Goal: Information Seeking & Learning: Learn about a topic

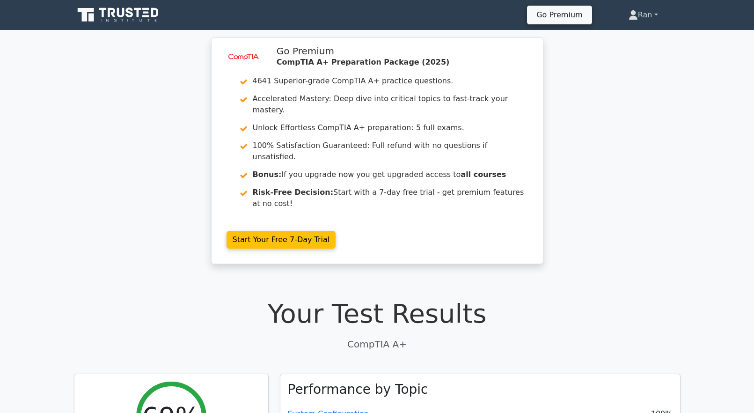
click at [648, 10] on link "Ran" at bounding box center [643, 15] width 74 height 19
click at [636, 32] on link "Profile" at bounding box center [644, 37] width 74 height 15
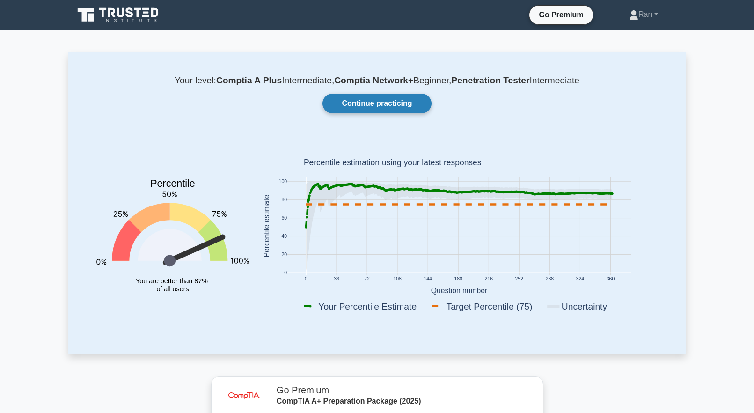
click at [375, 104] on link "Continue practicing" at bounding box center [377, 104] width 109 height 20
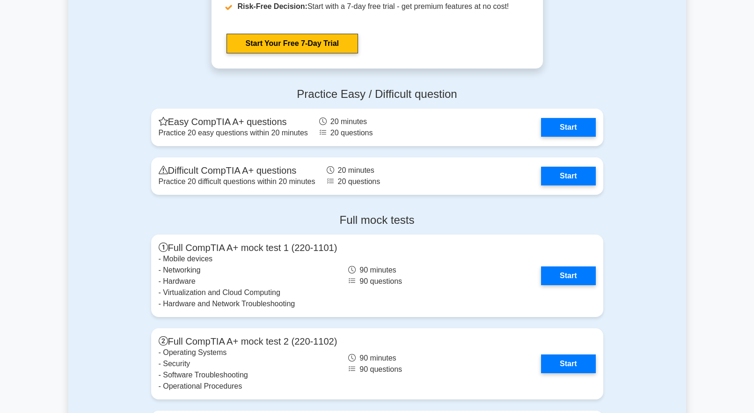
scroll to position [2623, 0]
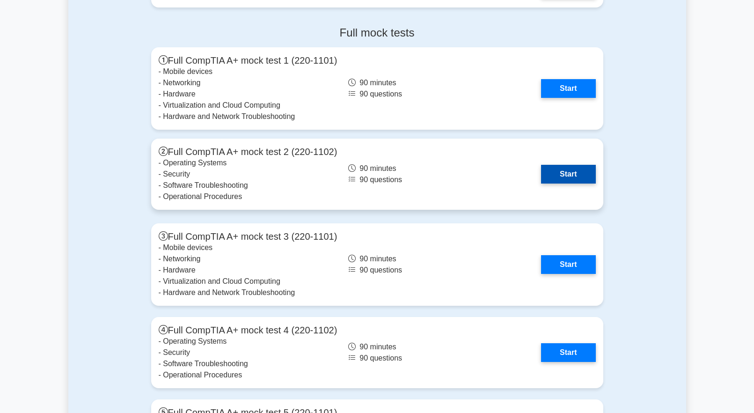
click at [581, 173] on link "Start" at bounding box center [568, 174] width 54 height 19
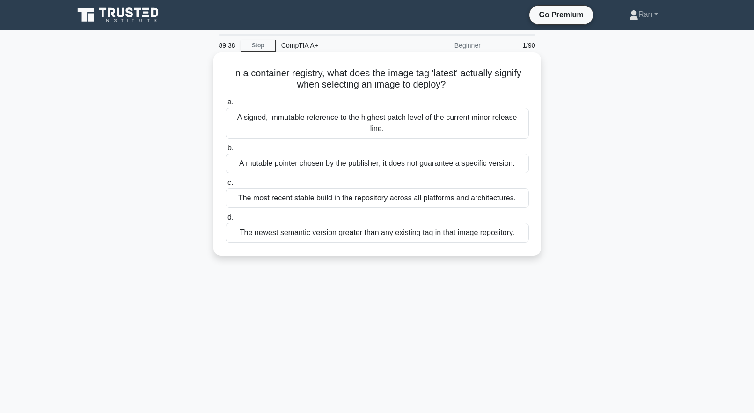
click at [333, 227] on div "The newest semantic version greater than any existing tag in that image reposit…" at bounding box center [377, 233] width 303 height 20
click at [226, 221] on input "d. The newest semantic version greater than any existing tag in that image repo…" at bounding box center [226, 217] width 0 height 6
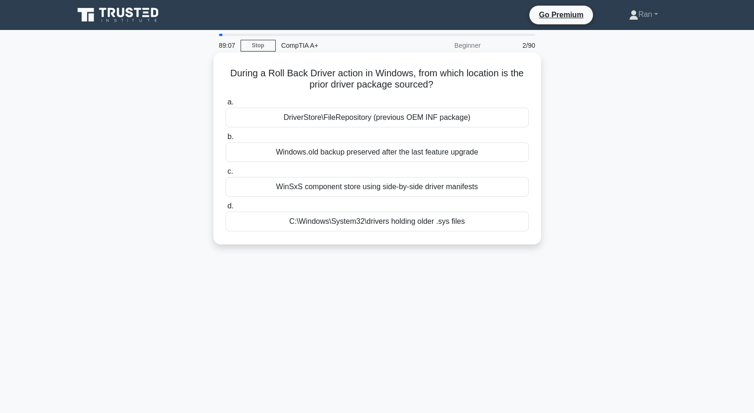
click at [333, 126] on div "DriverStore\FileRepository (previous OEM INF package)" at bounding box center [377, 118] width 303 height 20
click at [226, 105] on input "a. DriverStore\FileRepository (previous OEM INF package)" at bounding box center [226, 102] width 0 height 6
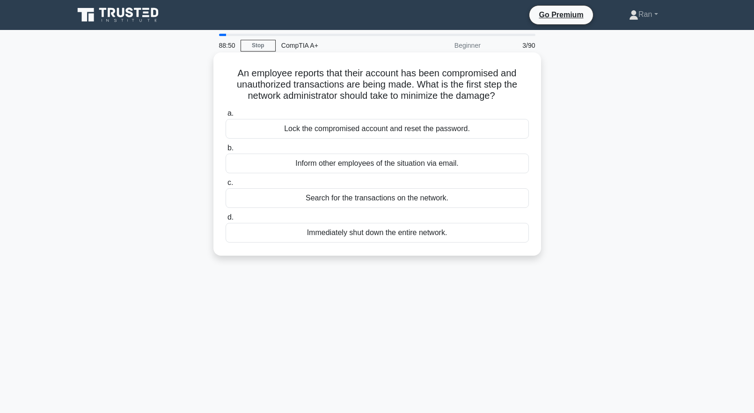
click at [264, 131] on div "Lock the compromised account and reset the password." at bounding box center [377, 129] width 303 height 20
click at [226, 117] on input "a. Lock the compromised account and reset the password." at bounding box center [226, 114] width 0 height 6
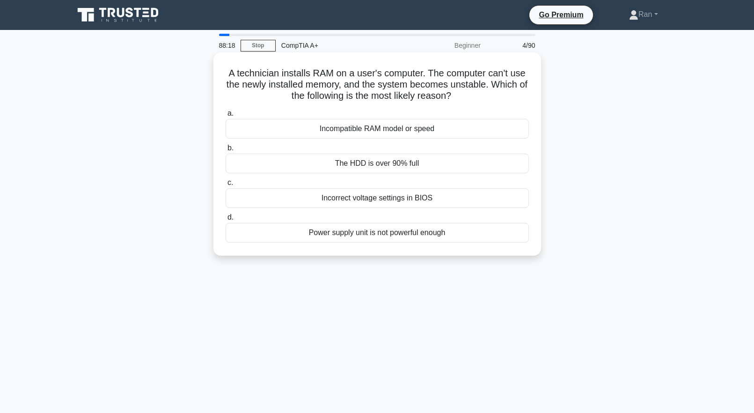
click at [259, 131] on div "Incompatible RAM model or speed" at bounding box center [377, 129] width 303 height 20
click at [226, 117] on input "a. Incompatible RAM model or speed" at bounding box center [226, 114] width 0 height 6
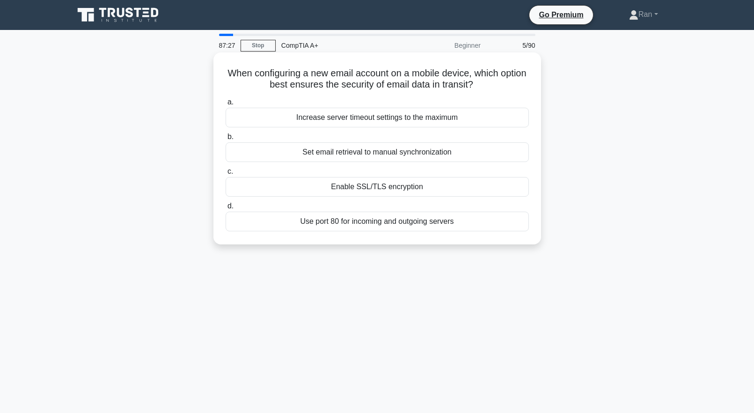
click at [327, 186] on div "Enable SSL/TLS encryption" at bounding box center [377, 187] width 303 height 20
click at [226, 175] on input "c. Enable SSL/TLS encryption" at bounding box center [226, 172] width 0 height 6
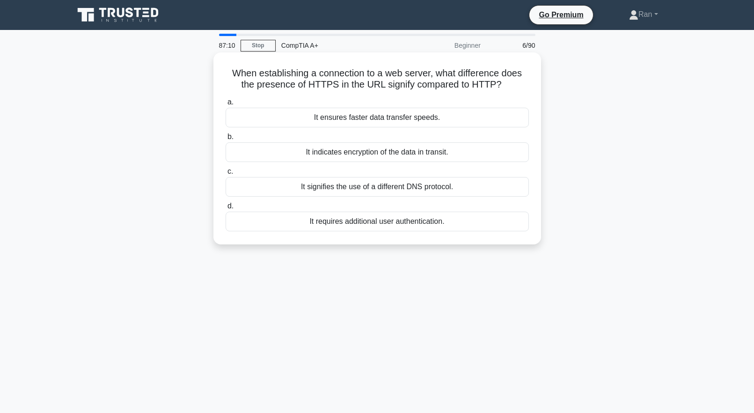
click at [245, 152] on div "It indicates encryption of the data in transit." at bounding box center [377, 152] width 303 height 20
click at [226, 140] on input "b. It indicates encryption of the data in transit." at bounding box center [226, 137] width 0 height 6
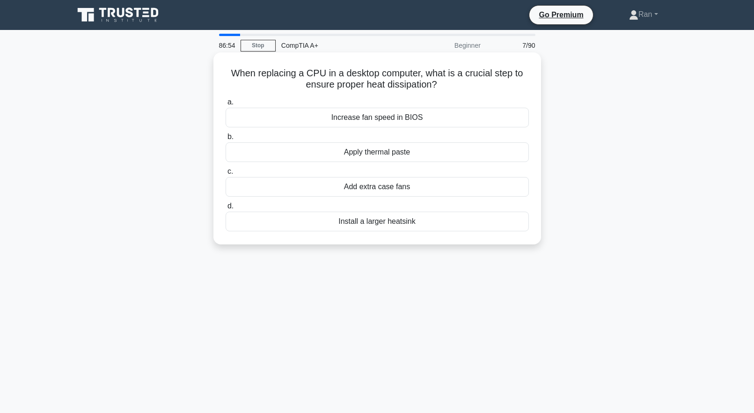
click at [258, 156] on div "Apply thermal paste" at bounding box center [377, 152] width 303 height 20
click at [226, 140] on input "b. Apply thermal paste" at bounding box center [226, 137] width 0 height 6
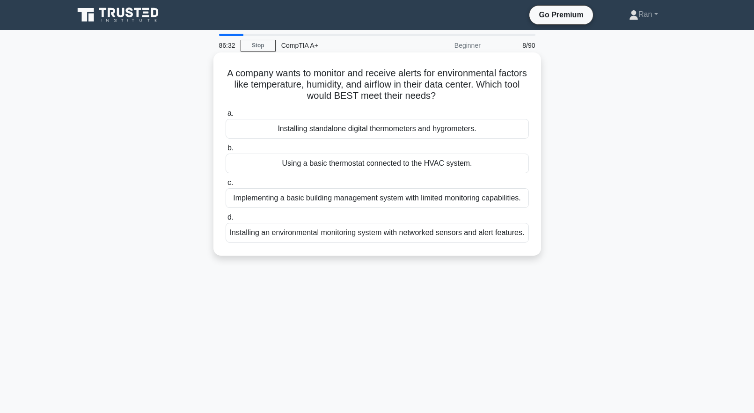
click at [483, 242] on div "Installing an environmental monitoring system with networked sensors and alert …" at bounding box center [377, 233] width 303 height 20
click at [226, 221] on input "d. Installing an environmental monitoring system with networked sensors and ale…" at bounding box center [226, 217] width 0 height 6
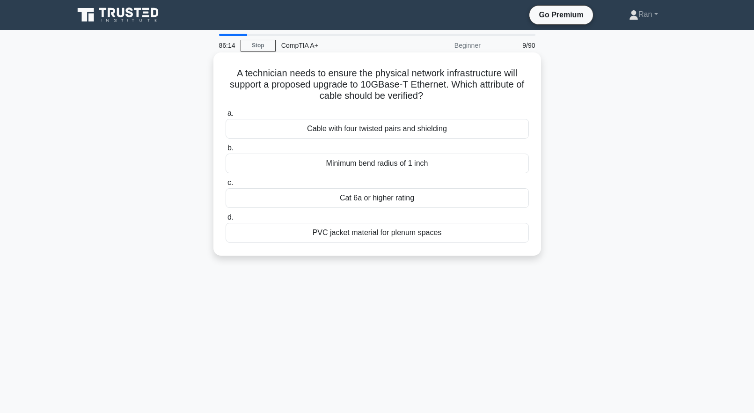
click at [410, 207] on div "Cat 6a or higher rating" at bounding box center [377, 198] width 303 height 20
click at [226, 186] on input "c. Cat 6a or higher rating" at bounding box center [226, 183] width 0 height 6
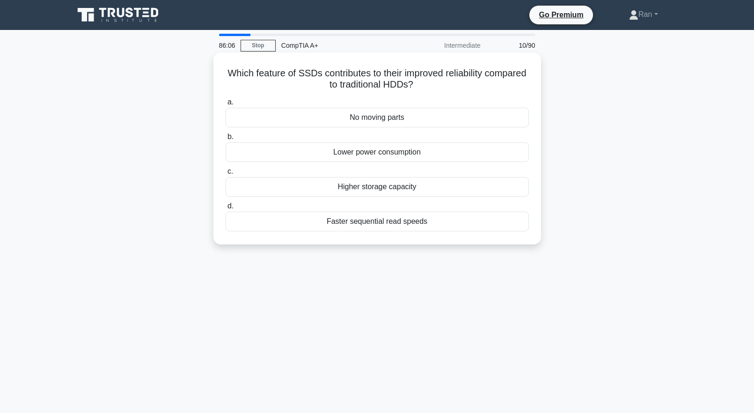
click at [396, 121] on div "No moving parts" at bounding box center [377, 118] width 303 height 20
click at [226, 105] on input "a. No moving parts" at bounding box center [226, 102] width 0 height 6
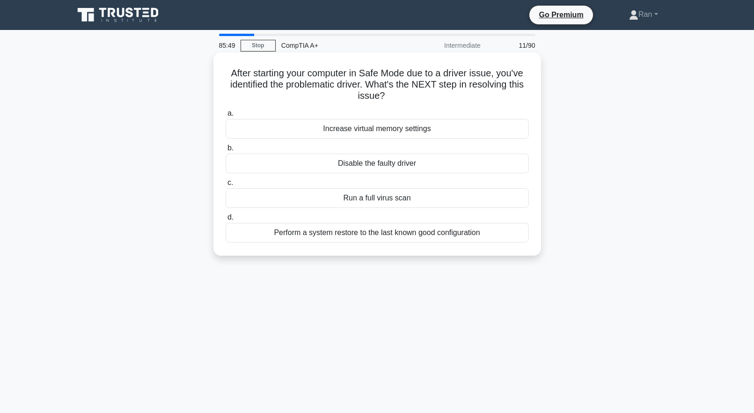
click at [333, 168] on div "Disable the faulty driver" at bounding box center [377, 164] width 303 height 20
click at [226, 151] on input "b. Disable the faulty driver" at bounding box center [226, 148] width 0 height 6
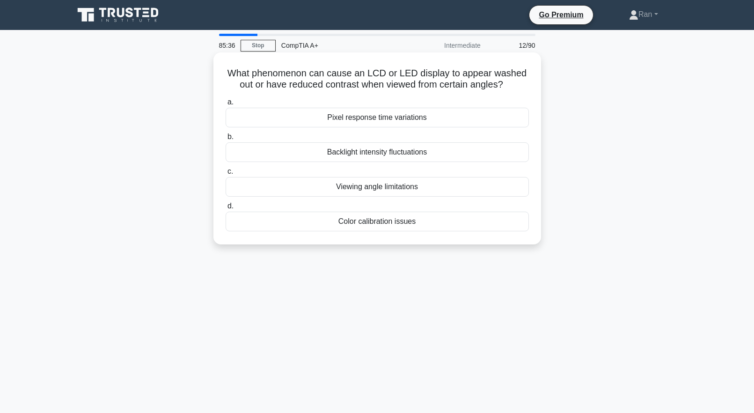
click at [291, 190] on div "Viewing angle limitations" at bounding box center [377, 187] width 303 height 20
click at [226, 175] on input "c. Viewing angle limitations" at bounding box center [226, 172] width 0 height 6
click at [292, 162] on div "Single +12V rail for stable power delivery" at bounding box center [377, 152] width 303 height 20
click at [226, 140] on input "b. Single +12V rail for stable power delivery" at bounding box center [226, 137] width 0 height 6
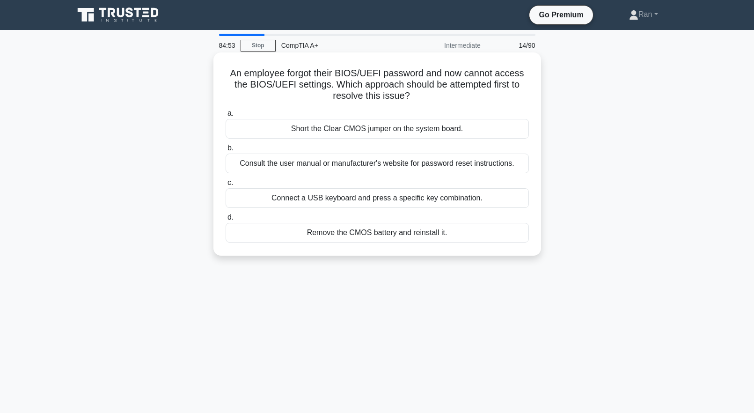
click at [310, 170] on div "Consult the user manual or manufacturer's website for password reset instructio…" at bounding box center [377, 164] width 303 height 20
click at [226, 151] on input "b. Consult the user manual or manufacturer's website for password reset instruc…" at bounding box center [226, 148] width 0 height 6
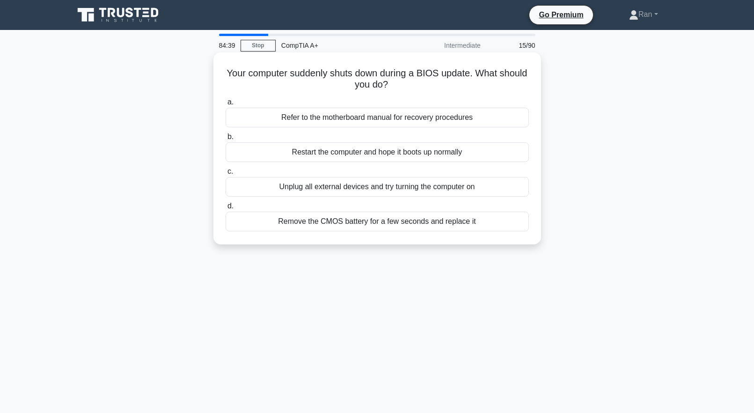
click at [245, 121] on div "Refer to the motherboard manual for recovery procedures" at bounding box center [377, 118] width 303 height 20
click at [226, 105] on input "a. Refer to the motherboard manual for recovery procedures" at bounding box center [226, 102] width 0 height 6
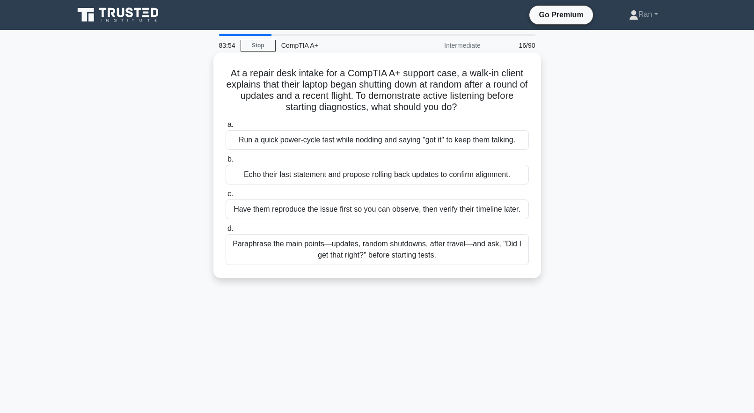
click at [278, 179] on div "Echo their last statement and propose rolling back updates to confirm alignment." at bounding box center [377, 175] width 303 height 20
click at [226, 163] on input "b. Echo their last statement and propose rolling back updates to confirm alignm…" at bounding box center [226, 159] width 0 height 6
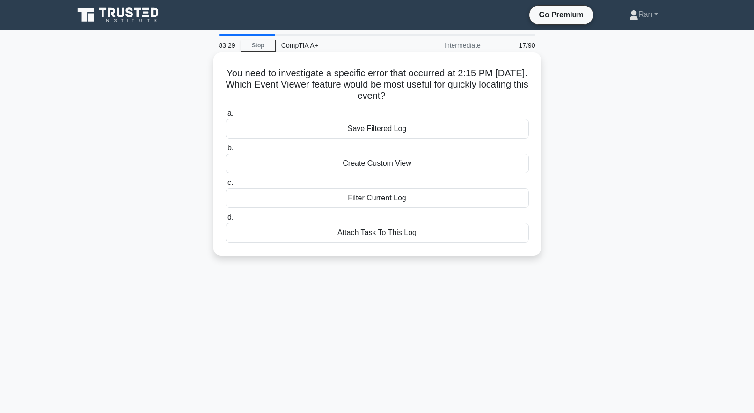
click at [332, 201] on div "Filter Current Log" at bounding box center [377, 198] width 303 height 20
click at [226, 186] on input "c. Filter Current Log" at bounding box center [226, 183] width 0 height 6
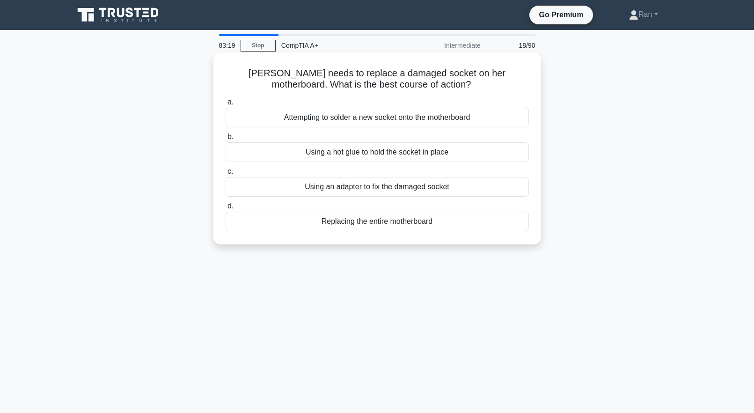
click at [280, 190] on div "Using an adapter to fix the damaged socket" at bounding box center [377, 187] width 303 height 20
click at [226, 175] on input "c. Using an adapter to fix the damaged socket" at bounding box center [226, 172] width 0 height 6
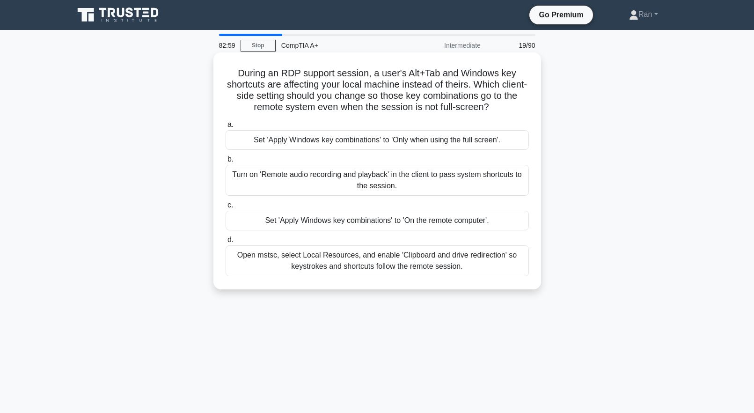
click at [257, 224] on div "Set 'Apply Windows key combinations' to 'On the remote computer'." at bounding box center [377, 221] width 303 height 20
click at [226, 208] on input "c. Set 'Apply Windows key combinations' to 'On the remote computer'." at bounding box center [226, 205] width 0 height 6
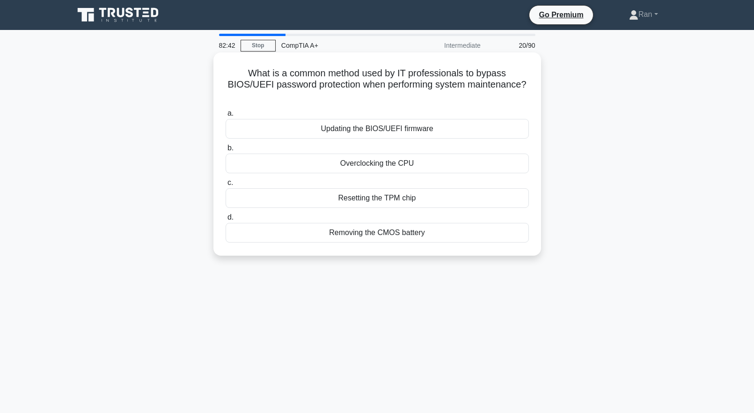
click at [311, 200] on div "Resetting the TPM chip" at bounding box center [377, 198] width 303 height 20
click at [226, 186] on input "c. Resetting the TPM chip" at bounding box center [226, 183] width 0 height 6
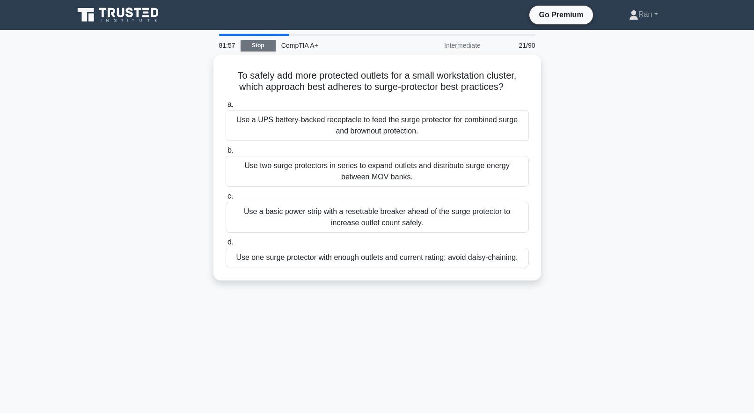
click at [265, 51] on link "Stop" at bounding box center [258, 46] width 35 height 12
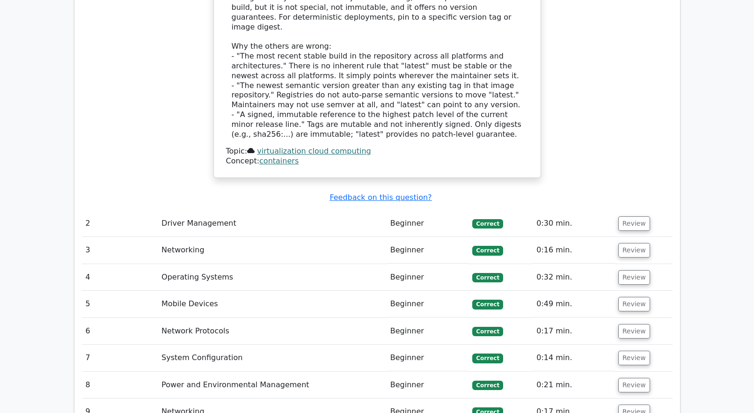
scroll to position [1499, 0]
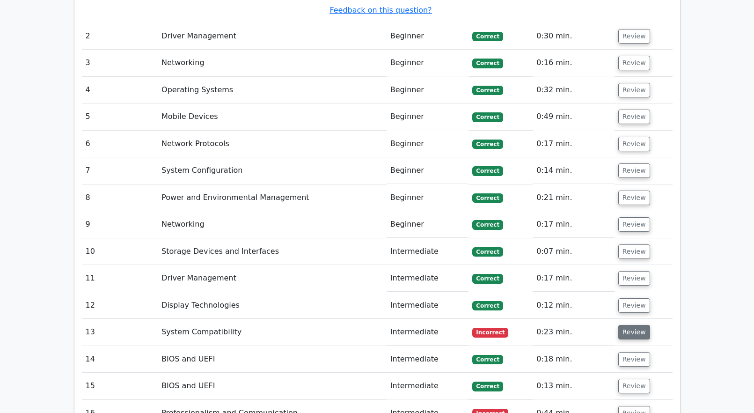
click at [638, 325] on button "Review" at bounding box center [635, 332] width 32 height 15
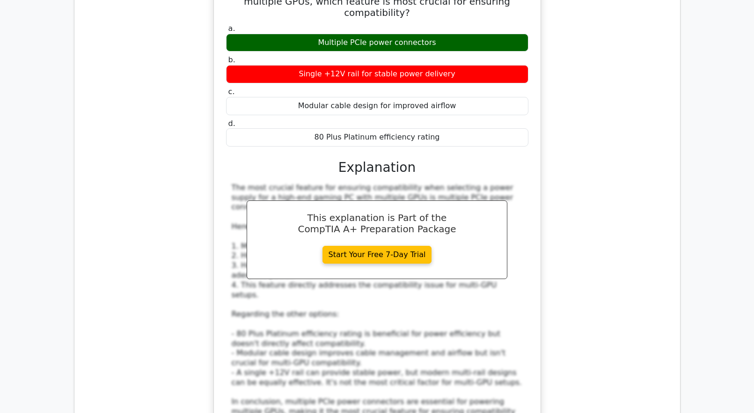
scroll to position [2061, 0]
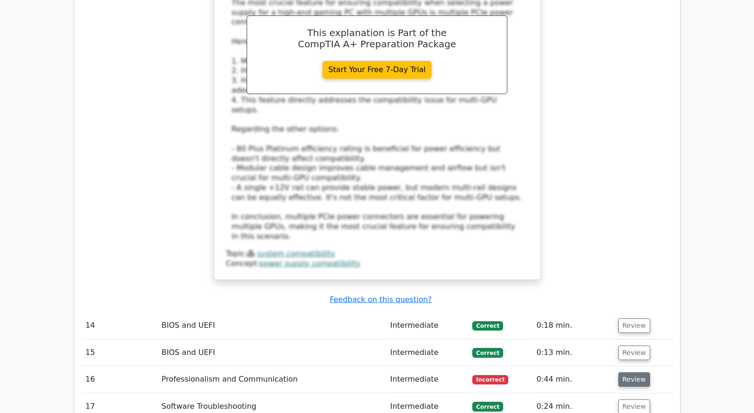
click at [639, 372] on button "Review" at bounding box center [635, 379] width 32 height 15
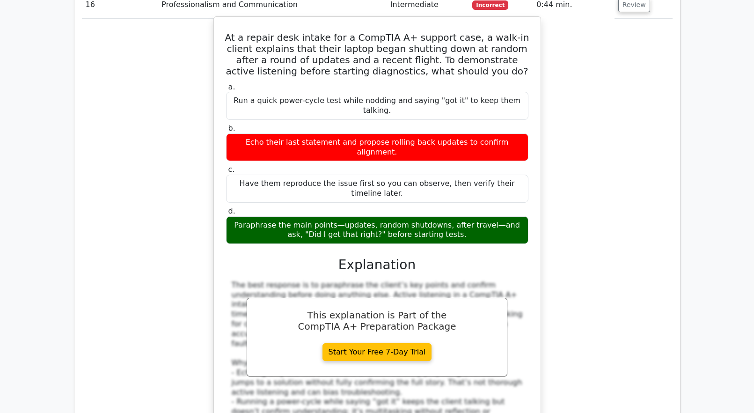
scroll to position [2623, 0]
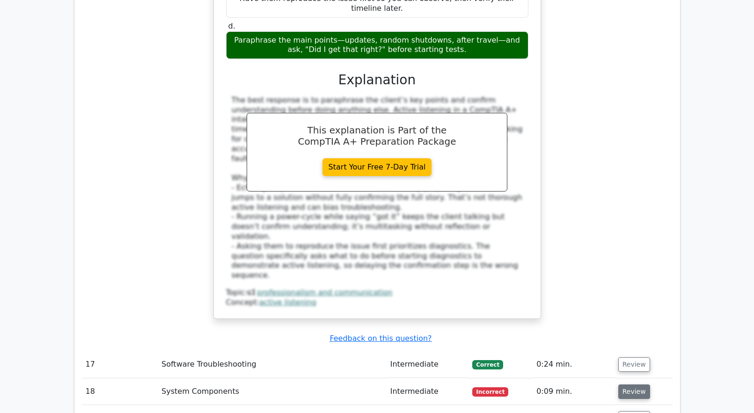
click at [623, 384] on button "Review" at bounding box center [635, 391] width 32 height 15
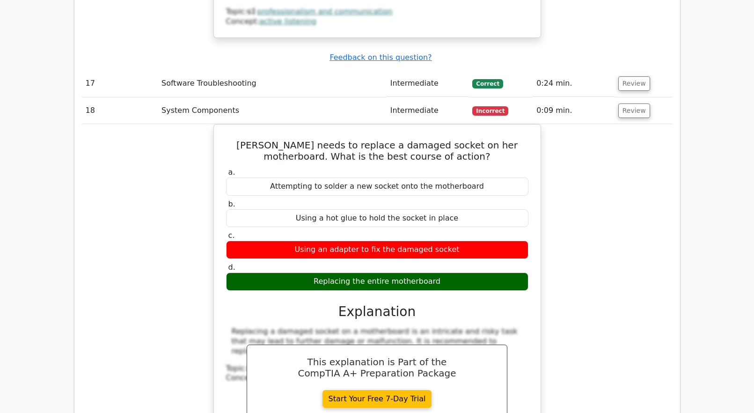
scroll to position [3138, 0]
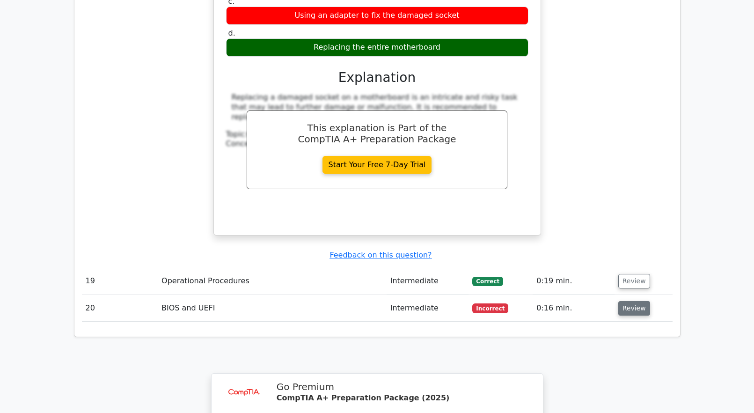
click at [631, 301] on button "Review" at bounding box center [635, 308] width 32 height 15
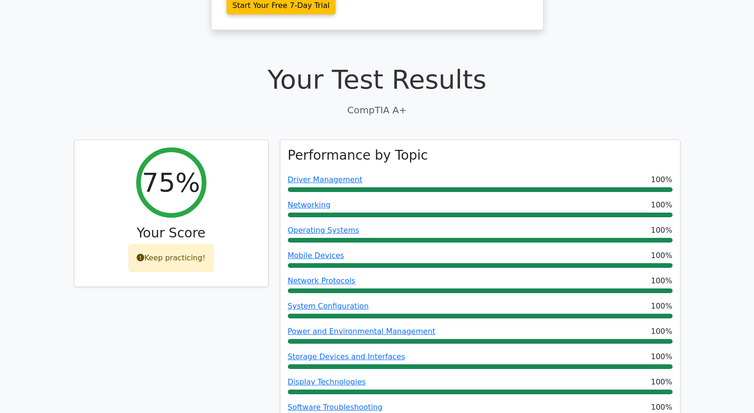
scroll to position [0, 0]
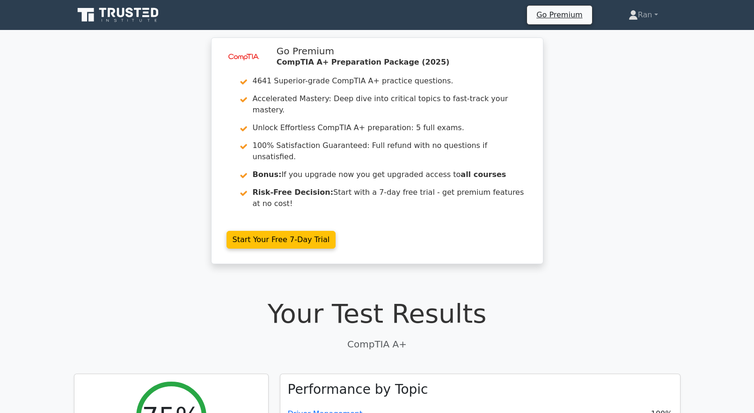
click at [127, 18] on icon at bounding box center [119, 15] width 90 height 18
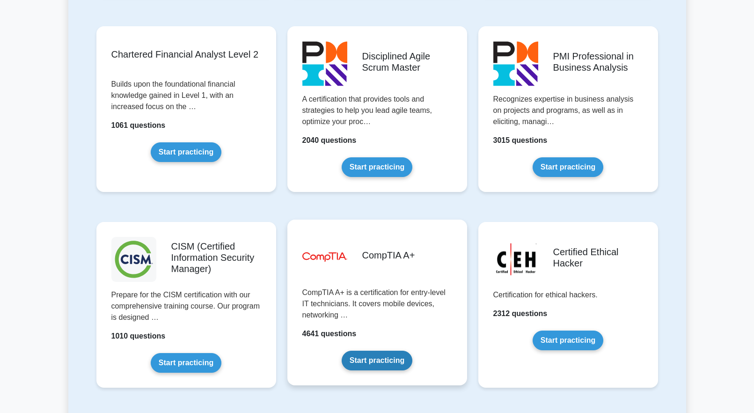
scroll to position [1218, 0]
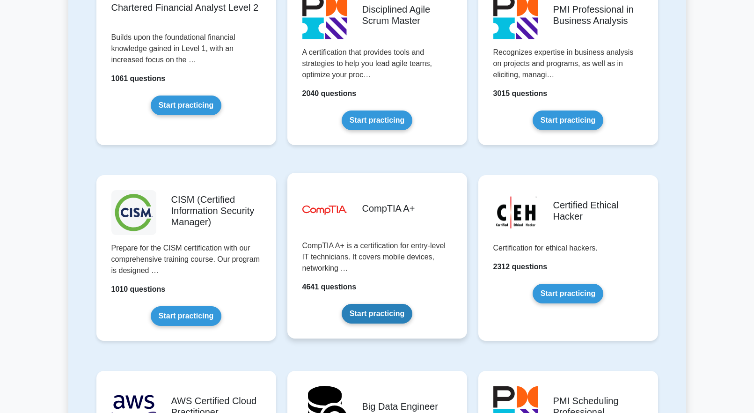
click at [376, 316] on link "Start practicing" at bounding box center [377, 314] width 71 height 20
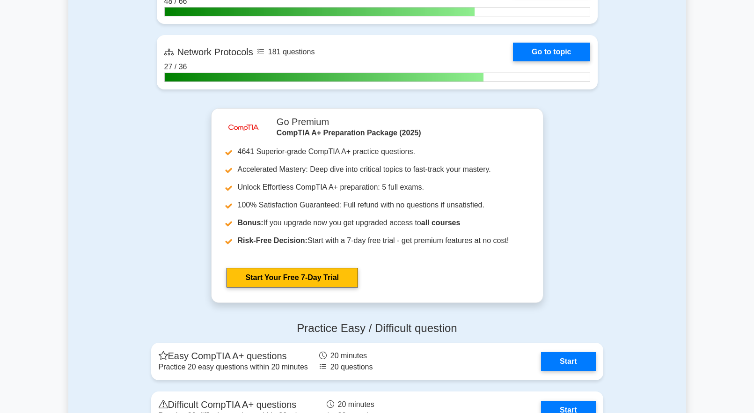
scroll to position [2435, 0]
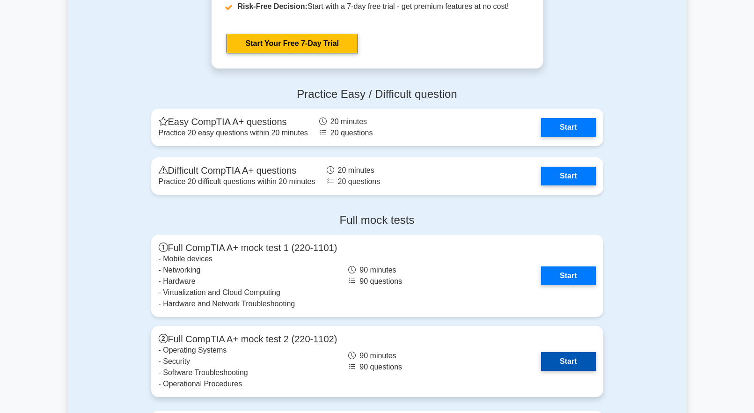
click at [565, 363] on link "Start" at bounding box center [568, 361] width 54 height 19
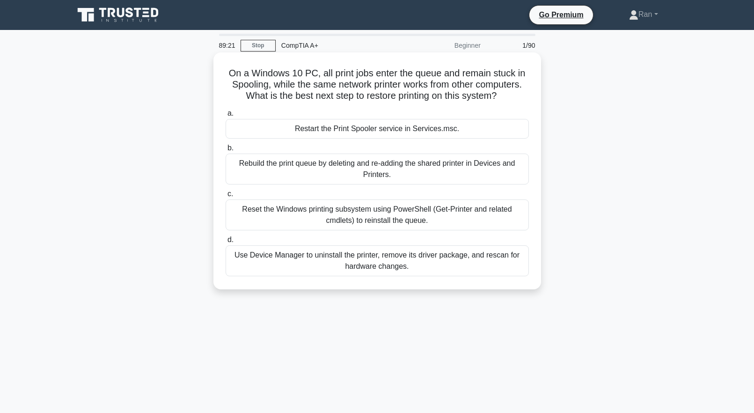
click at [406, 129] on div "Restart the Print Spooler service in Services.msc." at bounding box center [377, 129] width 303 height 20
click at [226, 117] on input "a. Restart the Print Spooler service in Services.msc." at bounding box center [226, 114] width 0 height 6
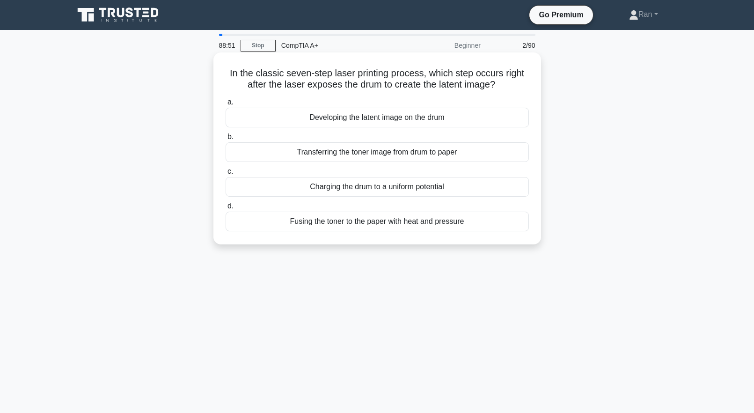
click at [380, 151] on div "Transferring the toner image from drum to paper" at bounding box center [377, 152] width 303 height 20
click at [226, 140] on input "b. Transferring the toner image from drum to paper" at bounding box center [226, 137] width 0 height 6
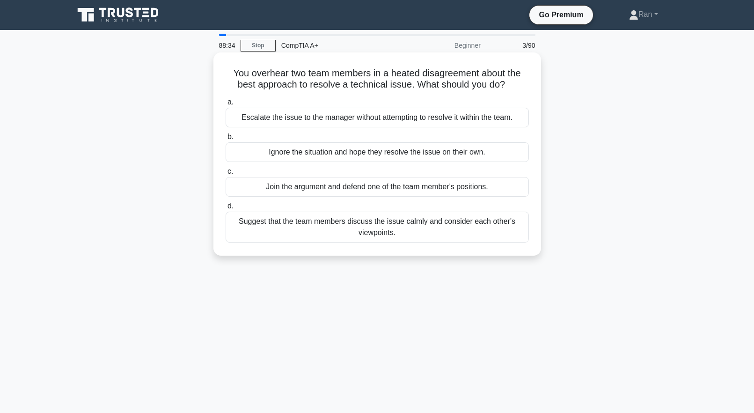
click at [330, 227] on div "Suggest that the team members discuss the issue calmly and consider each other'…" at bounding box center [377, 227] width 303 height 31
click at [226, 209] on input "d. Suggest that the team members discuss the issue calmly and consider each oth…" at bounding box center [226, 206] width 0 height 6
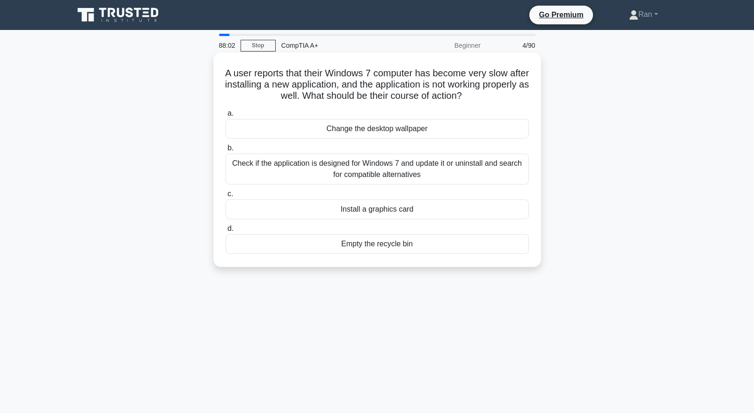
click at [280, 173] on div "Check if the application is designed for Windows 7 and update it or uninstall a…" at bounding box center [377, 169] width 303 height 31
click at [226, 151] on input "b. Check if the application is designed for Windows 7 and update it or uninstal…" at bounding box center [226, 148] width 0 height 6
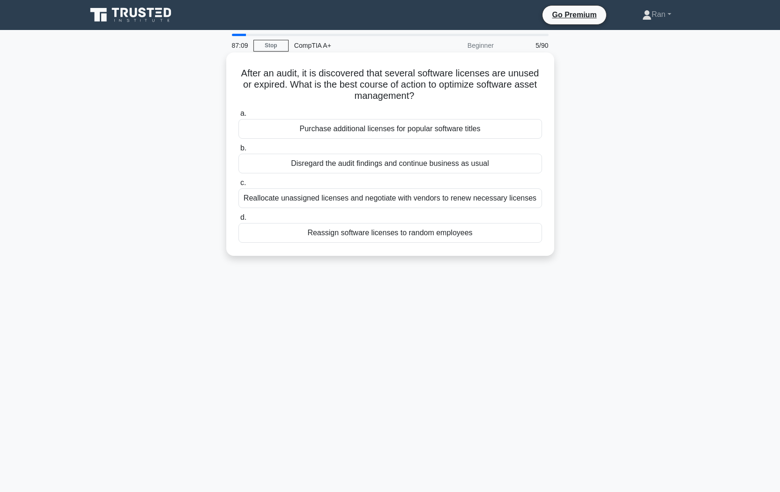
click at [376, 198] on div "Reallocate unassigned licenses and negotiate with vendors to renew necessary li…" at bounding box center [389, 198] width 303 height 20
click at [238, 186] on input "c. Reallocate unassigned licenses and negotiate with vendors to renew necessary…" at bounding box center [238, 183] width 0 height 6
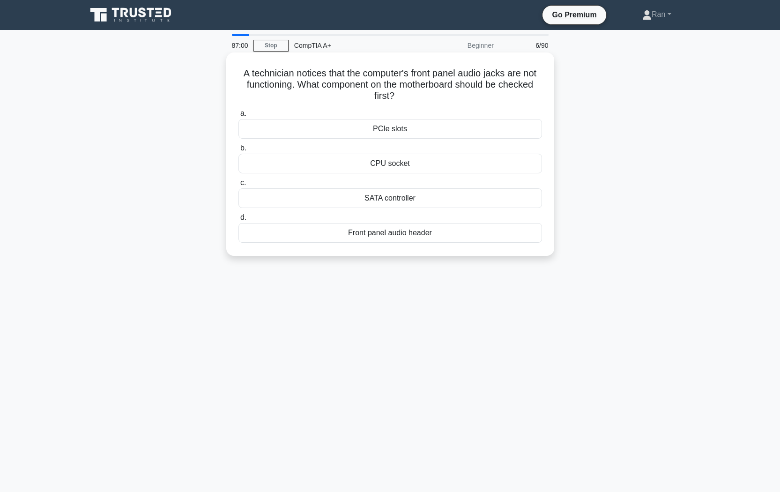
click at [429, 234] on div "Front panel audio header" at bounding box center [389, 233] width 303 height 20
click at [238, 221] on input "d. Front panel audio header" at bounding box center [238, 217] width 0 height 6
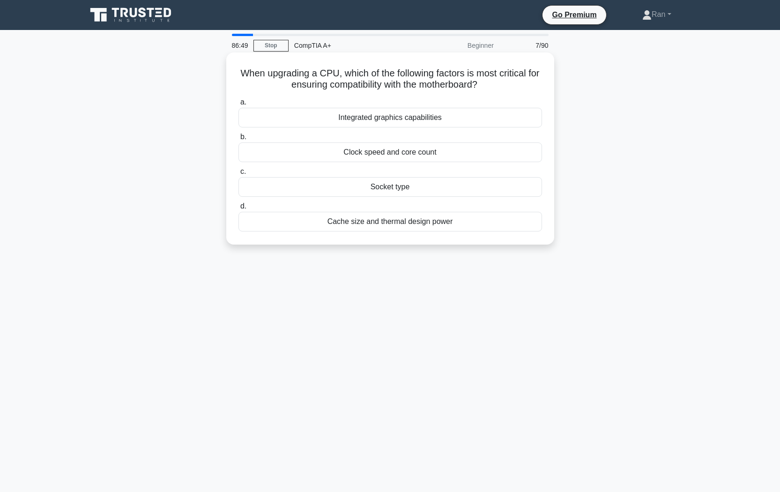
click at [359, 192] on div "Socket type" at bounding box center [389, 187] width 303 height 20
click at [238, 175] on input "c. Socket type" at bounding box center [238, 172] width 0 height 6
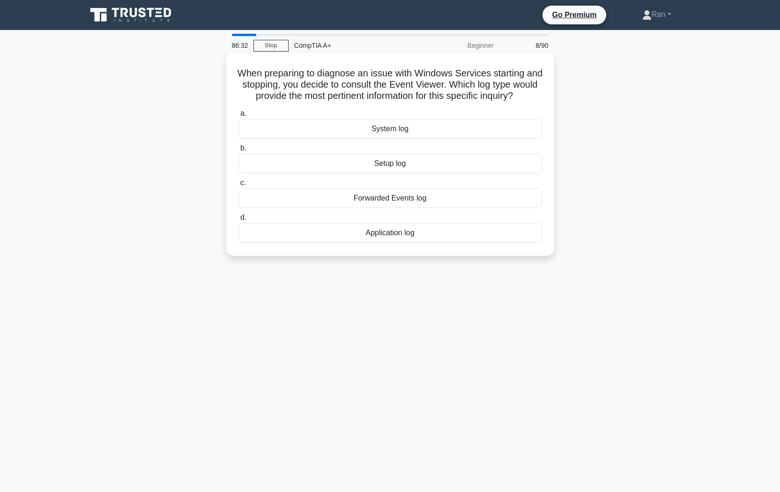
click at [323, 139] on div "System log" at bounding box center [389, 129] width 303 height 20
click at [238, 117] on input "a. System log" at bounding box center [238, 114] width 0 height 6
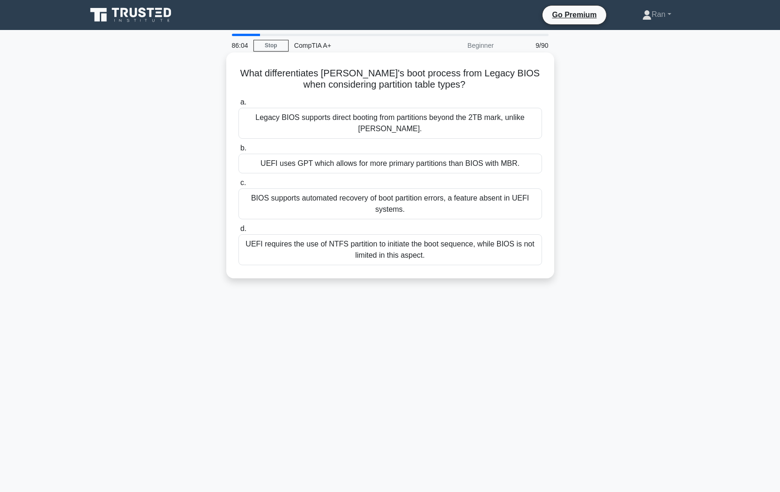
click at [279, 155] on div "UEFI uses GPT which allows for more primary partitions than BIOS with MBR." at bounding box center [389, 164] width 303 height 20
click at [238, 151] on input "b. UEFI uses GPT which allows for more primary partitions than BIOS with MBR." at bounding box center [238, 148] width 0 height 6
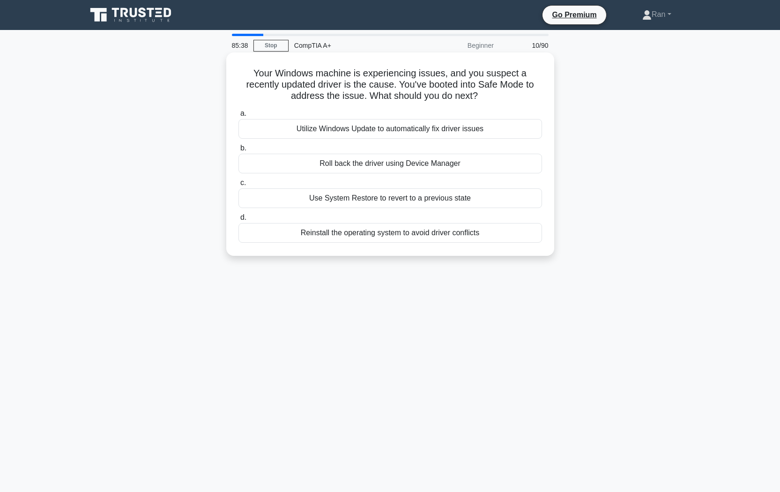
click at [303, 166] on div "Roll back the driver using Device Manager" at bounding box center [389, 164] width 303 height 20
click at [238, 151] on input "b. Roll back the driver using Device Manager" at bounding box center [238, 148] width 0 height 6
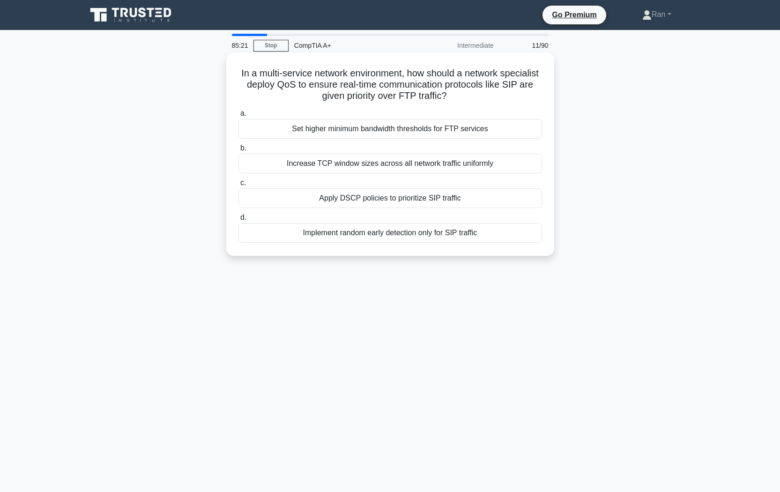
click at [303, 199] on div "Apply DSCP policies to prioritize SIP traffic" at bounding box center [389, 198] width 303 height 20
click at [238, 186] on input "c. Apply DSCP policies to prioritize SIP traffic" at bounding box center [238, 183] width 0 height 6
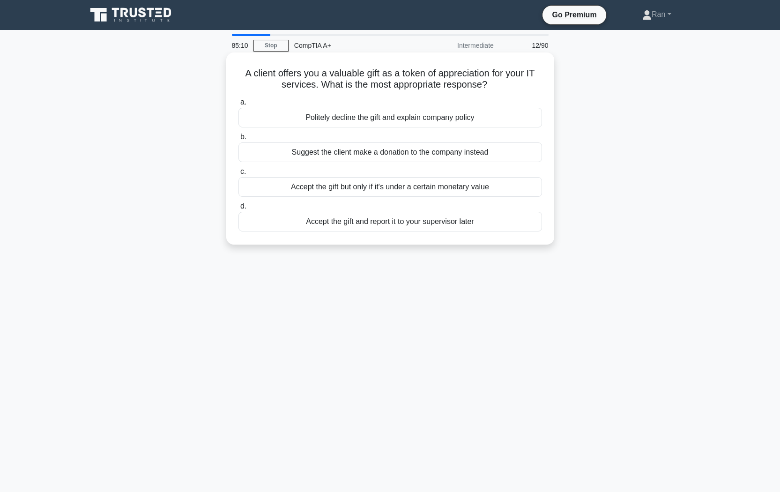
click at [298, 120] on div "Politely decline the gift and explain company policy" at bounding box center [389, 118] width 303 height 20
click at [238, 105] on input "a. Politely decline the gift and explain company policy" at bounding box center [238, 102] width 0 height 6
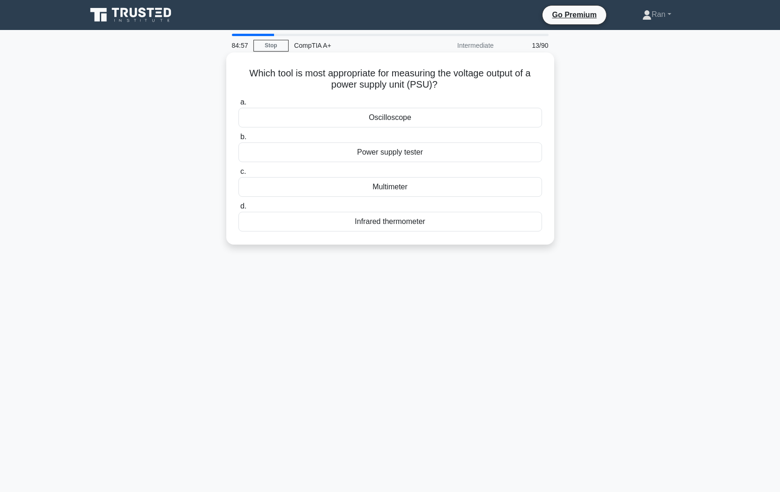
click at [318, 188] on div "Multimeter" at bounding box center [389, 187] width 303 height 20
click at [238, 175] on input "c. Multimeter" at bounding box center [238, 172] width 0 height 6
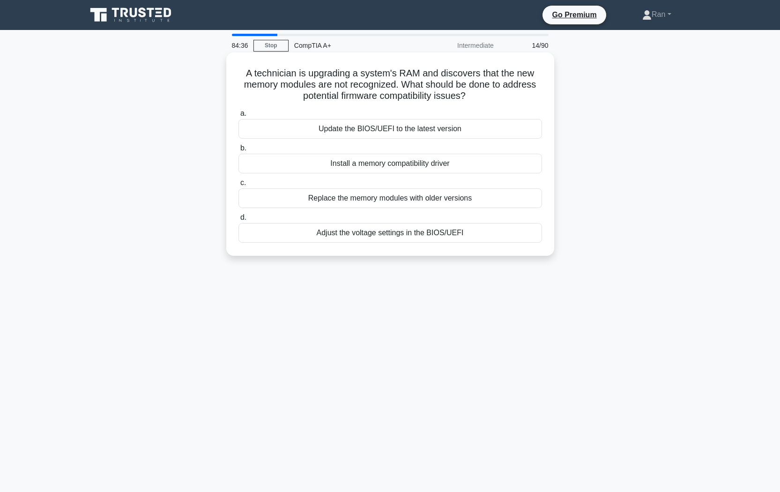
click at [272, 133] on div "Update the BIOS/UEFI to the latest version" at bounding box center [389, 129] width 303 height 20
click at [238, 117] on input "a. Update the BIOS/UEFI to the latest version" at bounding box center [238, 114] width 0 height 6
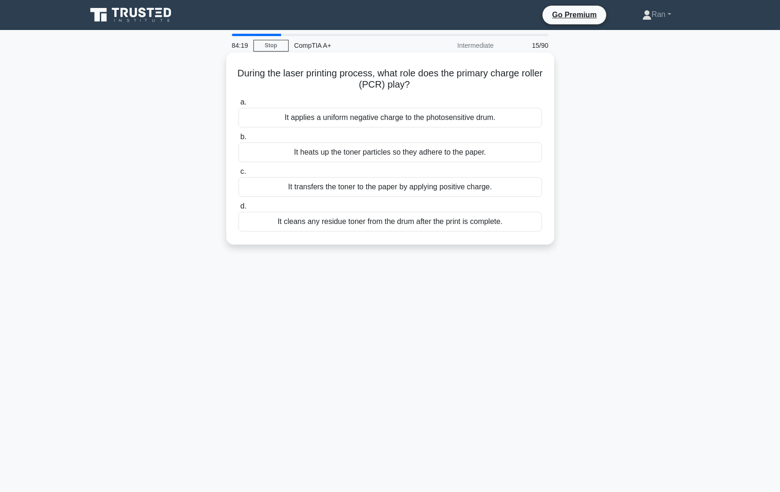
click at [250, 119] on div "It applies a uniform negative charge to the photosensitive drum." at bounding box center [389, 118] width 303 height 20
click at [238, 105] on input "a. It applies a uniform negative charge to the photosensitive drum." at bounding box center [238, 102] width 0 height 6
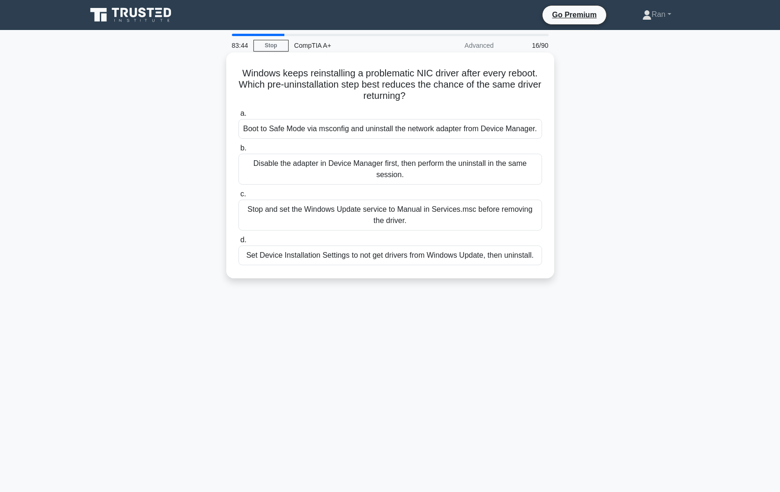
click at [348, 210] on div "Stop and set the Windows Update service to Manual in Services.msc before removi…" at bounding box center [389, 214] width 303 height 31
click at [238, 197] on input "c. Stop and set the Windows Update service to Manual in Services.msc before rem…" at bounding box center [238, 194] width 0 height 6
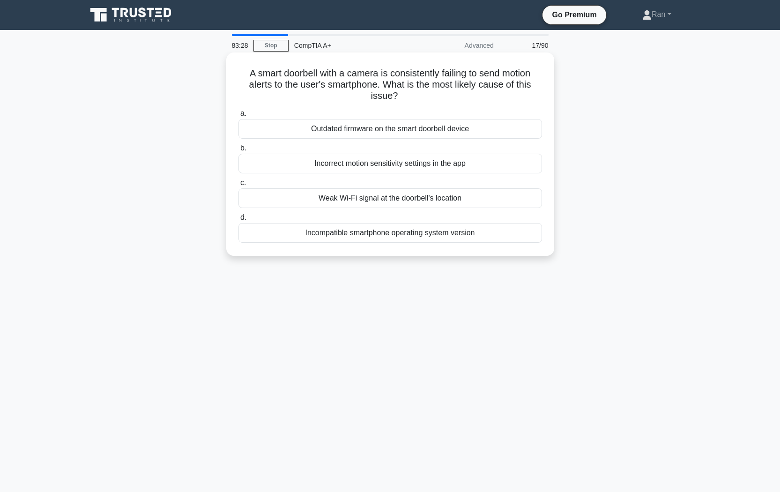
click at [328, 164] on div "Incorrect motion sensitivity settings in the app" at bounding box center [389, 164] width 303 height 20
click at [238, 151] on input "b. Incorrect motion sensitivity settings in the app" at bounding box center [238, 148] width 0 height 6
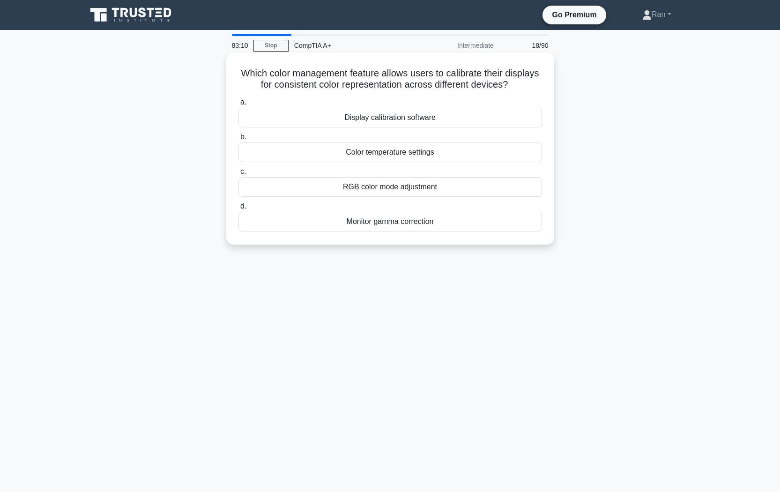
click at [310, 117] on div "Display calibration software" at bounding box center [389, 118] width 303 height 20
click at [238, 105] on input "a. Display calibration software" at bounding box center [238, 102] width 0 height 6
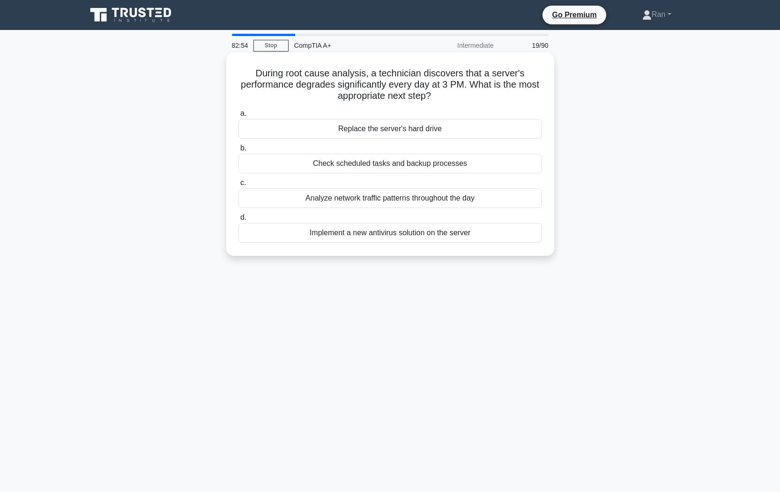
click at [283, 163] on div "Check scheduled tasks and backup processes" at bounding box center [389, 164] width 303 height 20
click at [238, 151] on input "b. Check scheduled tasks and backup processes" at bounding box center [238, 148] width 0 height 6
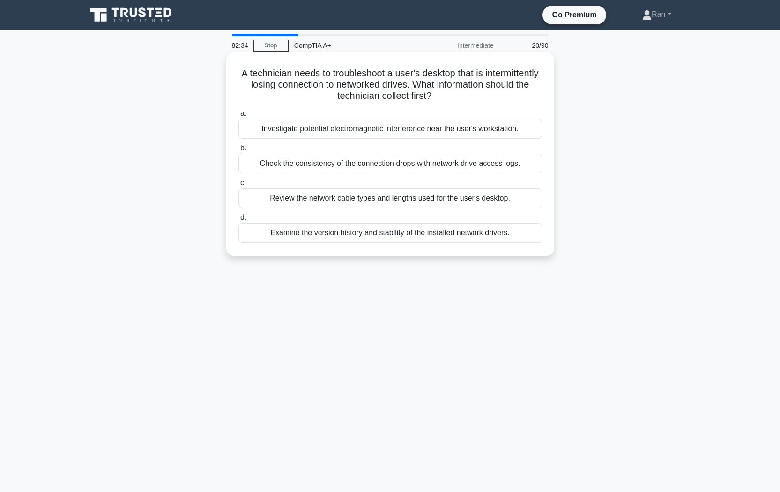
click at [253, 165] on div "Check the consistency of the connection drops with network drive access logs." at bounding box center [389, 164] width 303 height 20
click at [238, 151] on input "b. Check the consistency of the connection drops with network drive access logs." at bounding box center [238, 148] width 0 height 6
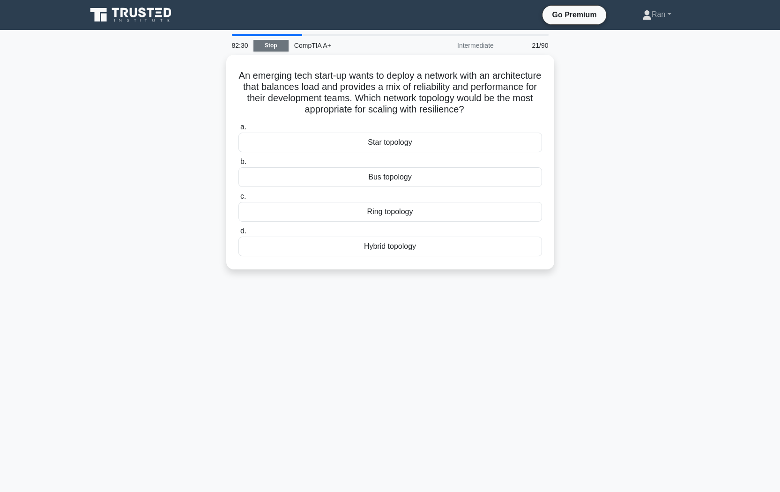
click at [267, 46] on link "Stop" at bounding box center [270, 46] width 35 height 12
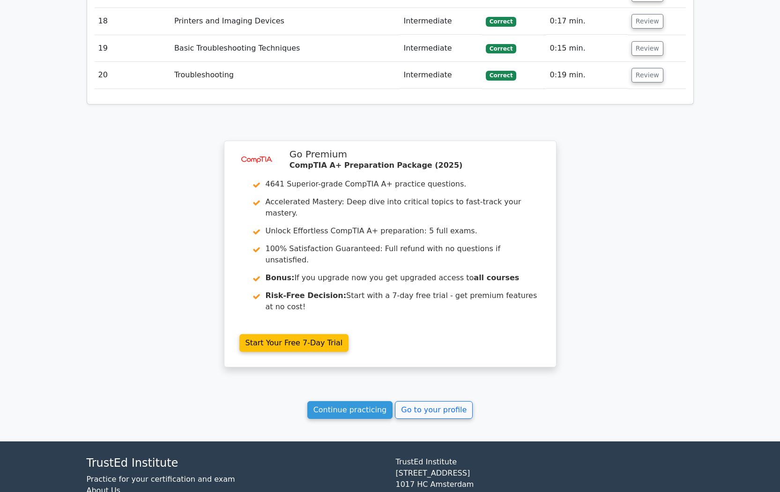
scroll to position [1676, 0]
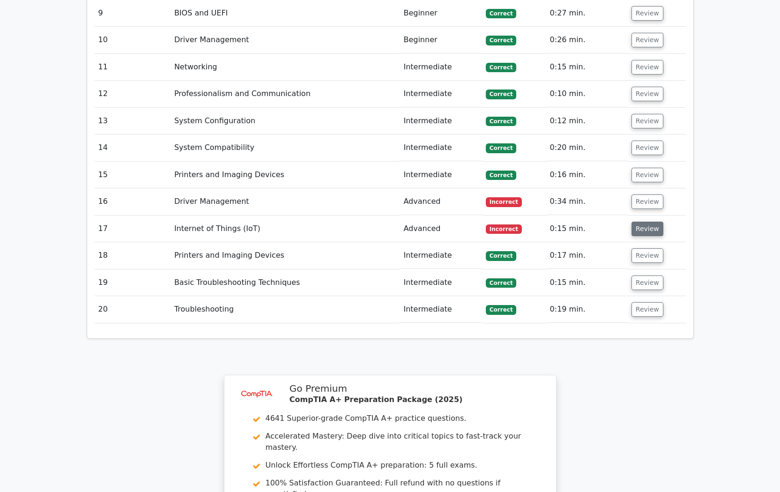
click at [642, 222] on button "Review" at bounding box center [647, 229] width 32 height 15
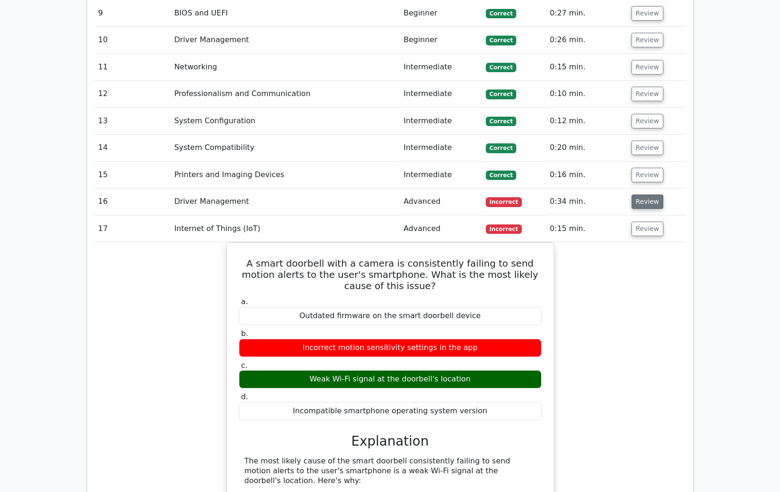
click at [650, 194] on button "Review" at bounding box center [647, 201] width 32 height 15
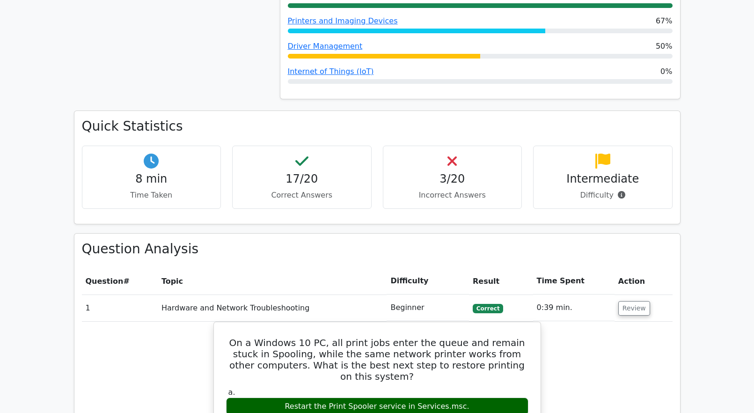
scroll to position [365, 0]
